Goal: Task Accomplishment & Management: Manage account settings

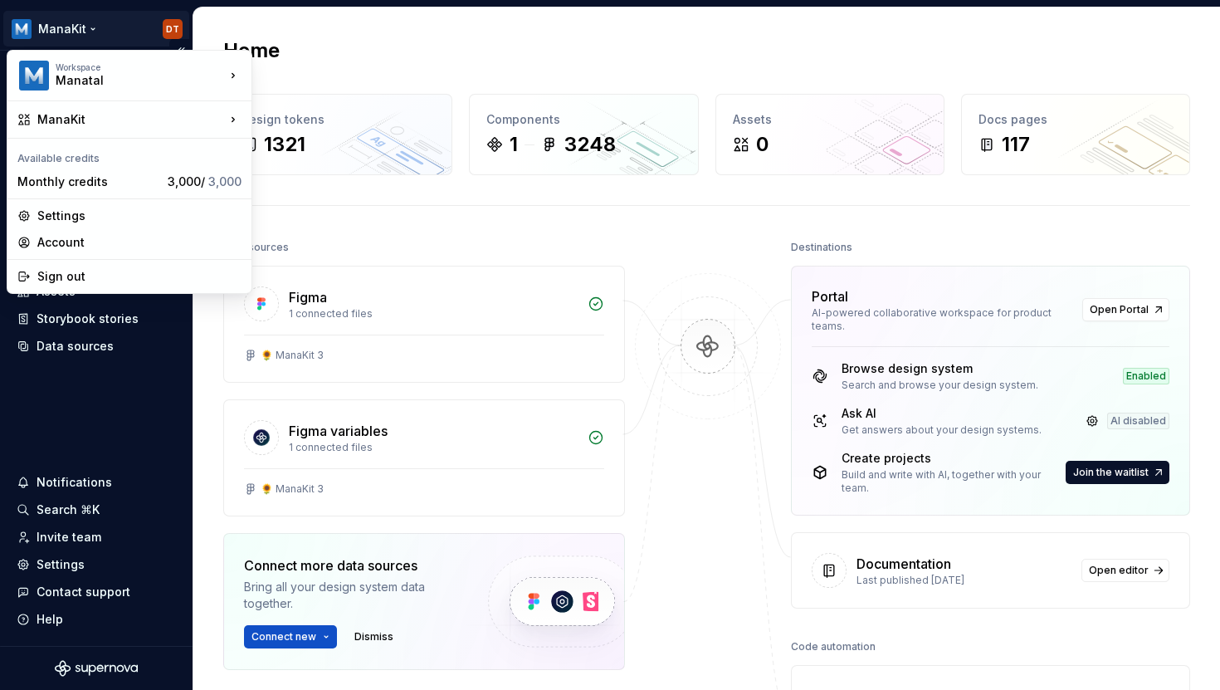
click at [176, 23] on html "ManaKit DT Home Documentation Analytics Code automation Design system data Desi…" at bounding box center [610, 345] width 1220 height 690
click at [105, 276] on div "Sign out" at bounding box center [139, 276] width 204 height 17
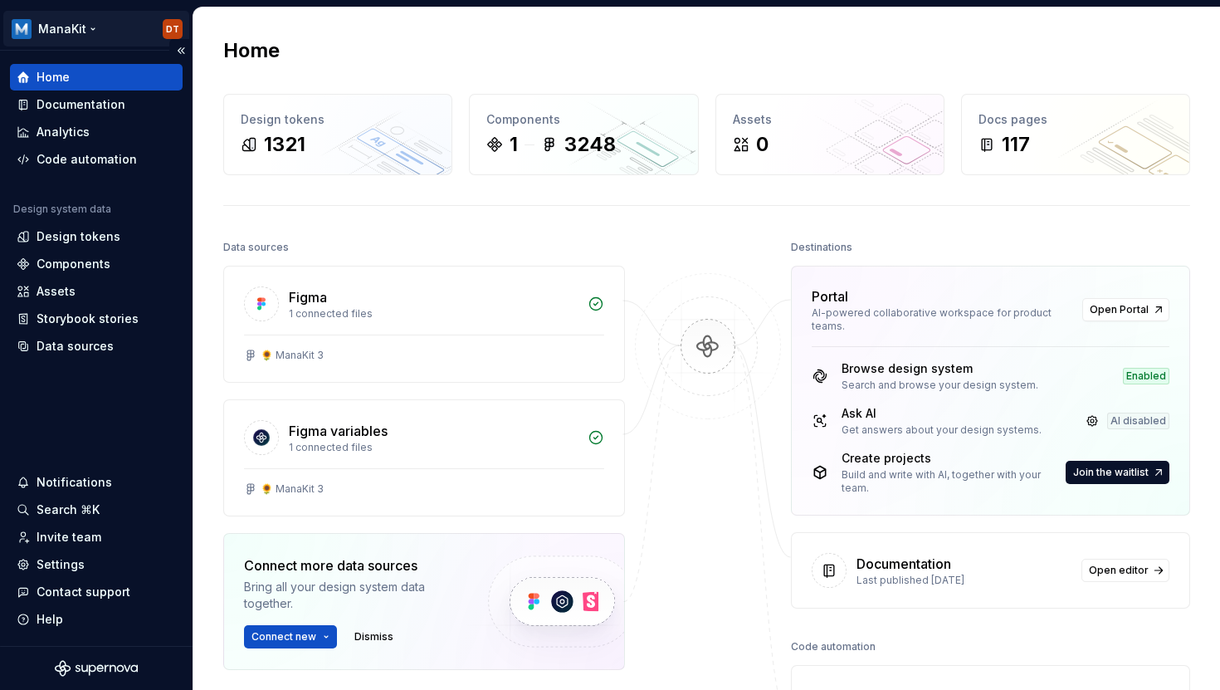
click at [51, 35] on html "ManaKit DT Home Documentation Analytics Code automation Design system data Desi…" at bounding box center [610, 345] width 1220 height 690
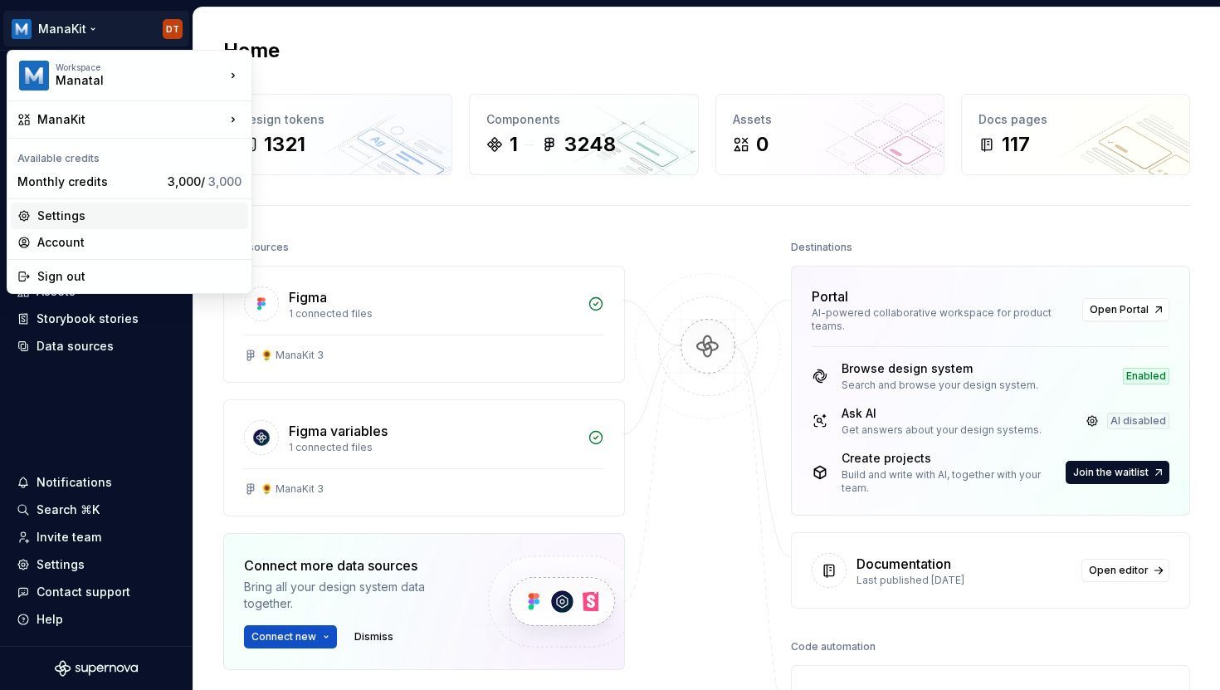
click at [56, 216] on div "Settings" at bounding box center [139, 216] width 204 height 17
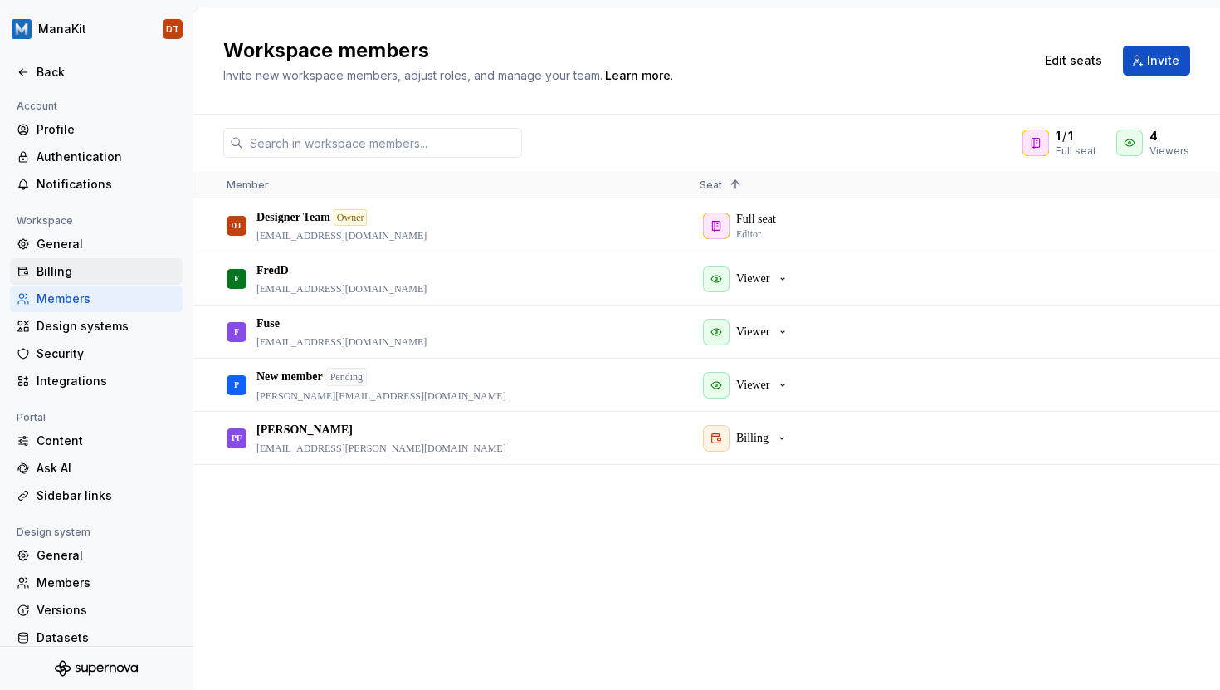
click at [56, 263] on div "Billing" at bounding box center [106, 271] width 139 height 17
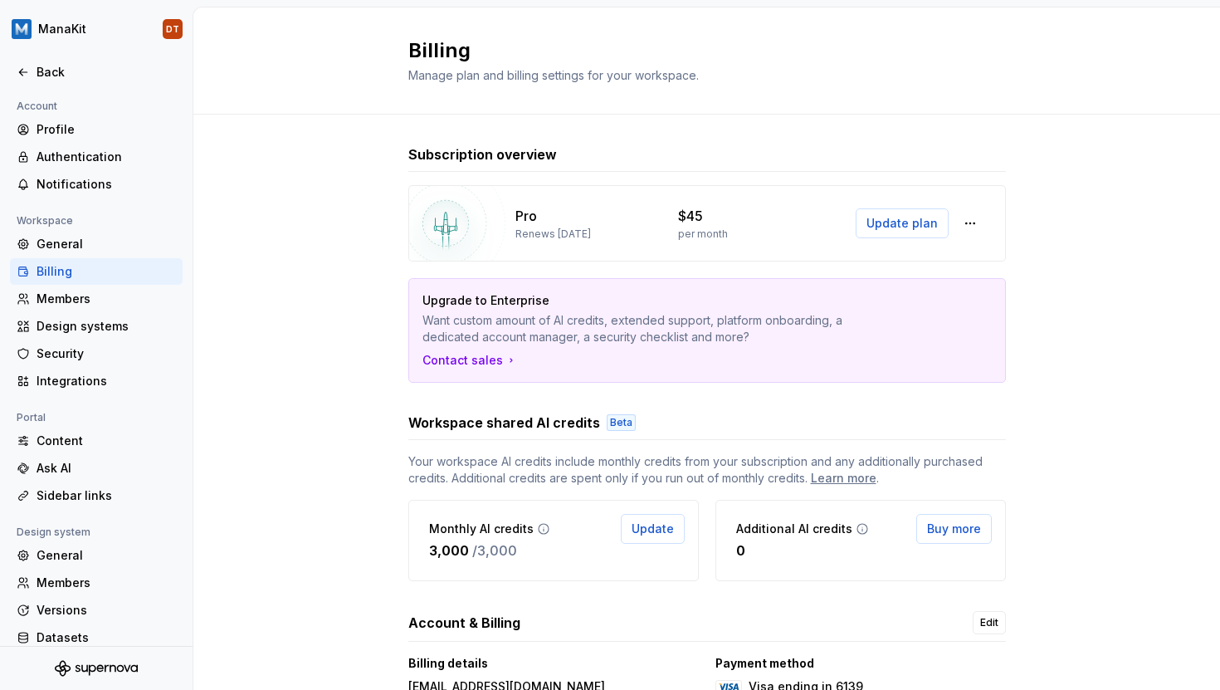
scroll to position [149, 0]
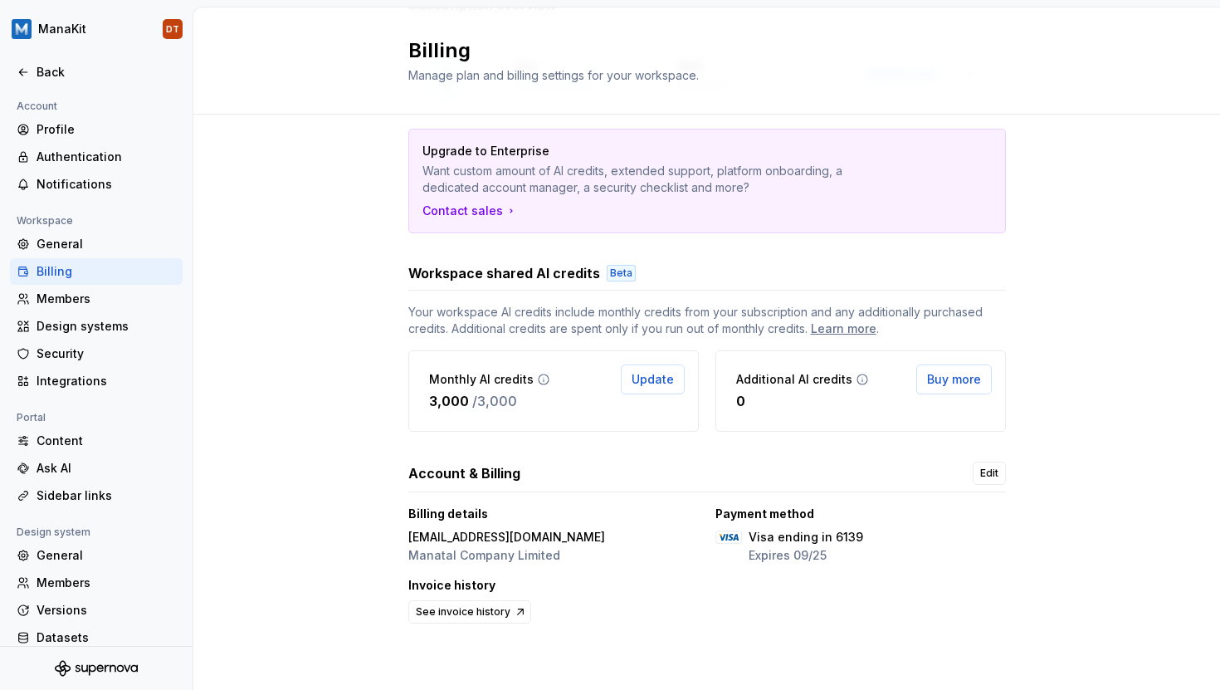
click at [521, 555] on p "Manatal Company Limited" at bounding box center [506, 555] width 197 height 17
click at [986, 472] on span "Edit" at bounding box center [989, 473] width 18 height 13
